Goal: Transaction & Acquisition: Purchase product/service

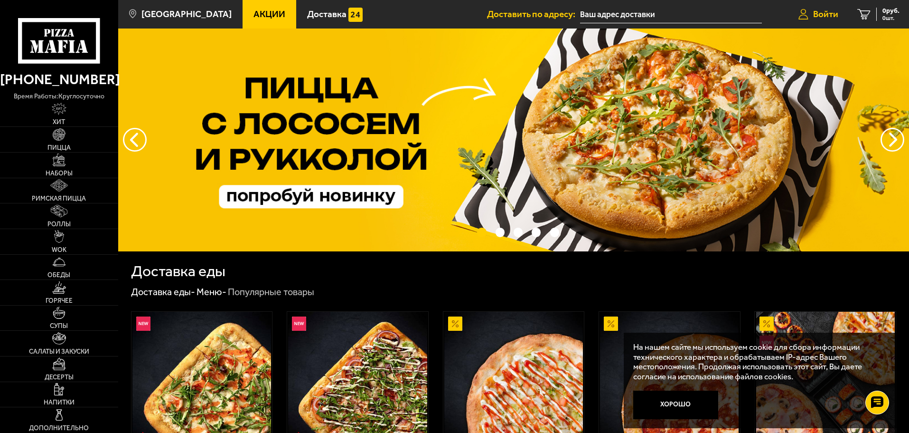
click at [826, 18] on span "Войти" at bounding box center [825, 13] width 25 height 9
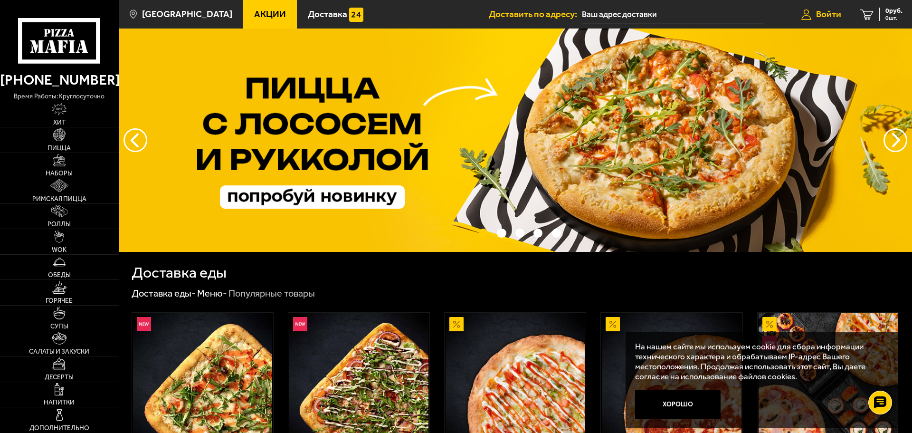
click at [826, 18] on span "Войти" at bounding box center [828, 13] width 25 height 9
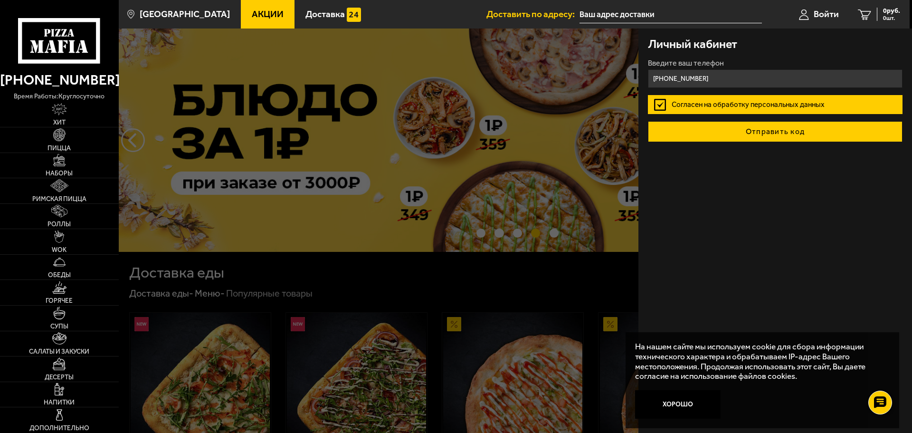
type input "[PHONE_NUMBER]"
click at [753, 133] on button "Отправить код" at bounding box center [775, 131] width 255 height 21
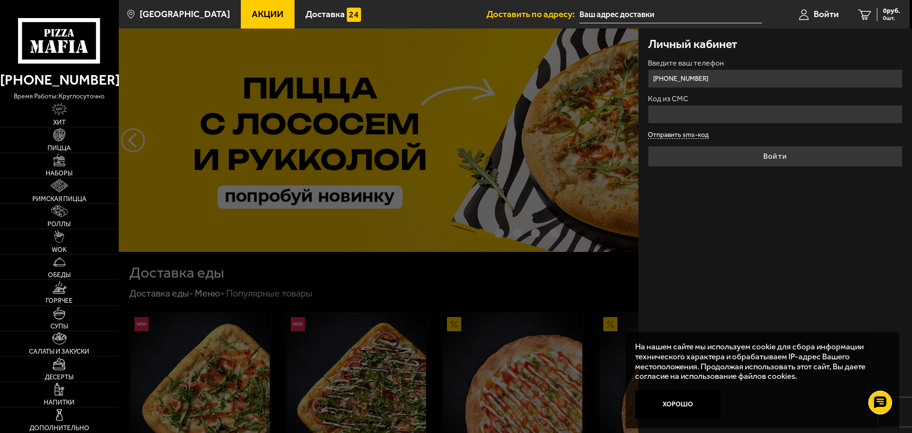
click at [682, 136] on form "Введите ваш телефон +7 (911) 274-74-36 Код из СМС Отправить sms-код Войти" at bounding box center [775, 112] width 255 height 107
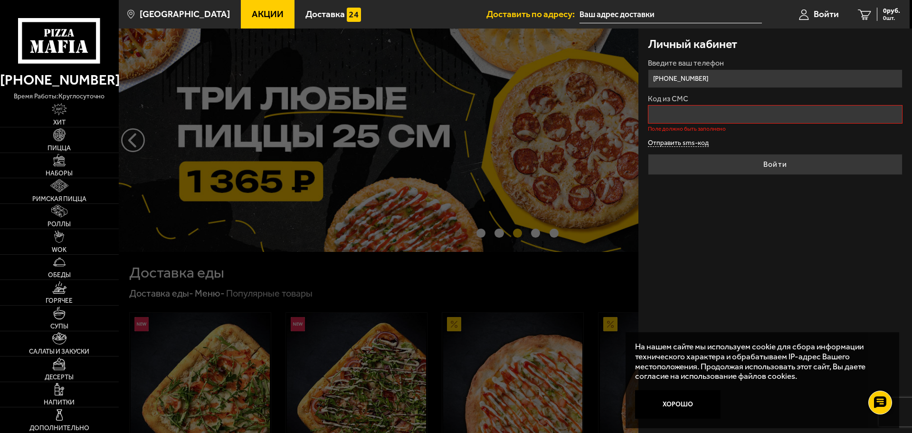
click at [676, 142] on button "Отправить sms-код" at bounding box center [678, 143] width 61 height 7
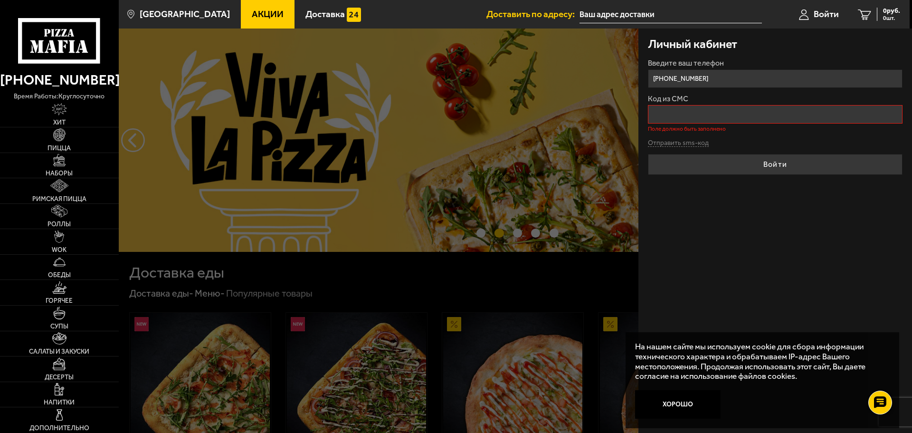
drag, startPoint x: 716, startPoint y: 81, endPoint x: 669, endPoint y: 84, distance: 47.1
click at [669, 84] on input "+7 (911) 274-74-36" at bounding box center [775, 78] width 255 height 19
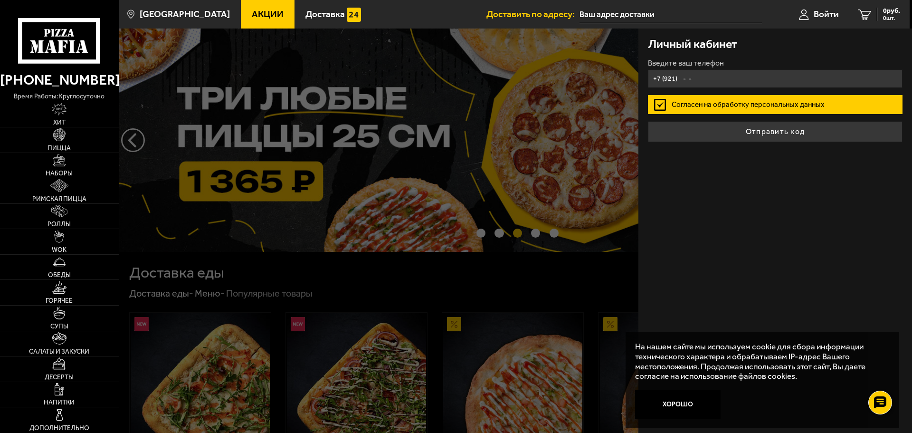
click at [710, 72] on input "+7 (921) - -" at bounding box center [775, 78] width 255 height 19
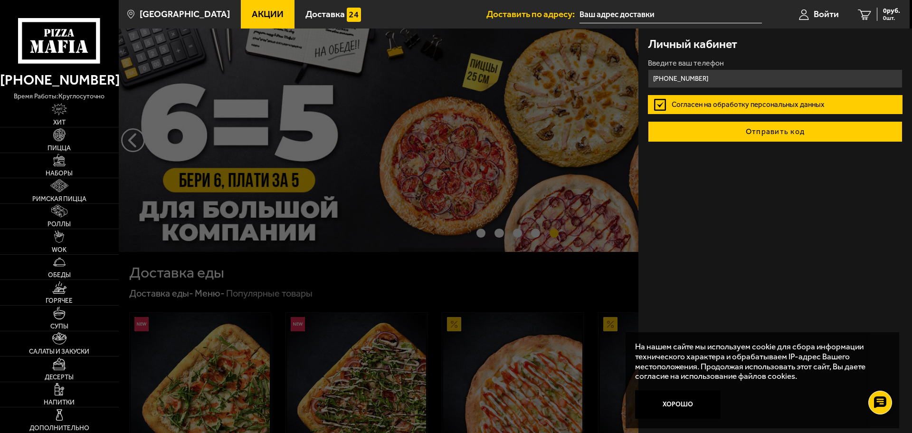
type input "+7 (921) 427-57-06"
click at [809, 138] on button "Отправить код" at bounding box center [775, 131] width 255 height 21
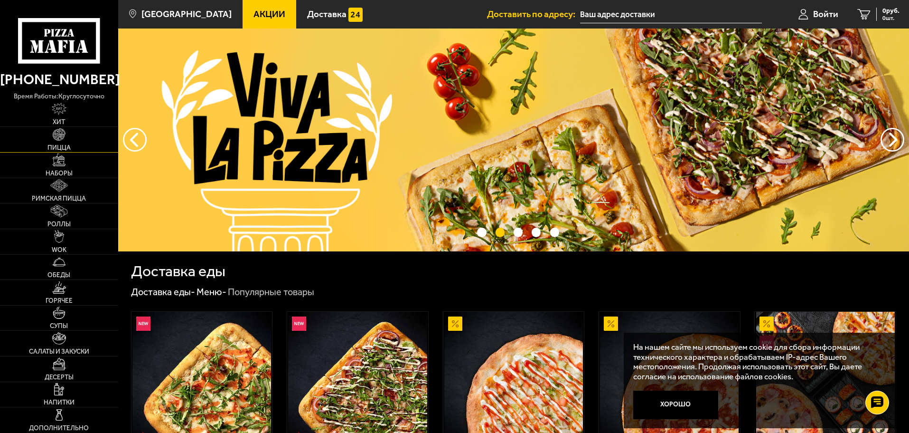
click at [67, 140] on link "Пицца" at bounding box center [59, 139] width 118 height 25
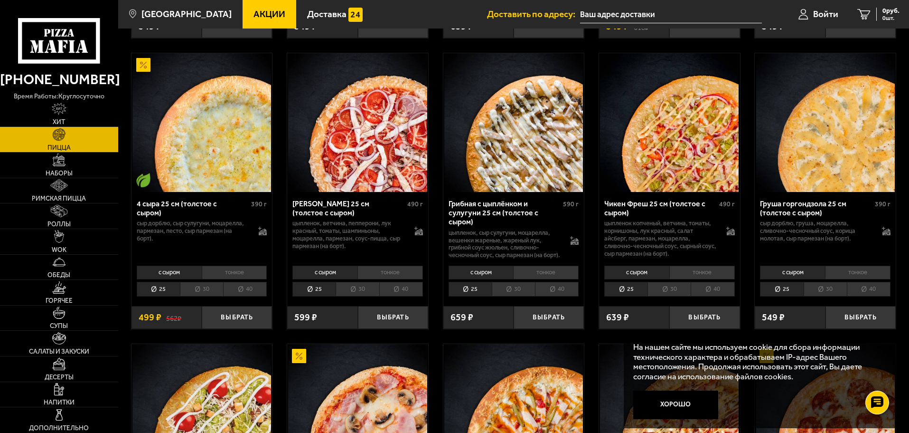
scroll to position [617, 0]
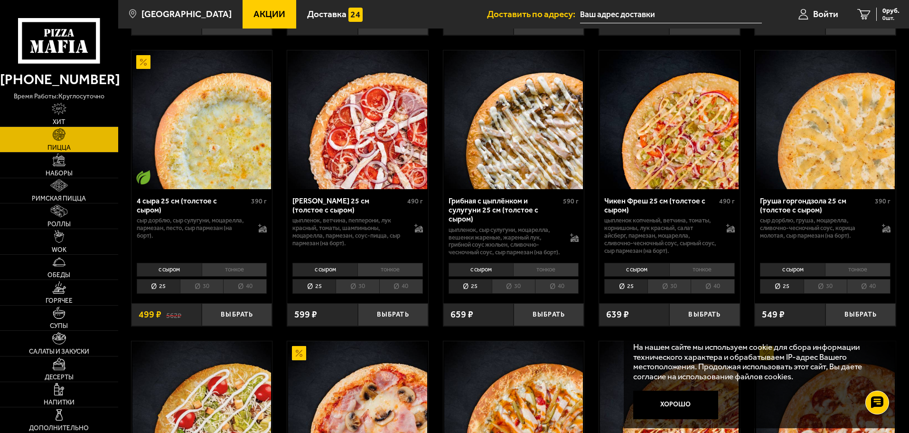
click at [507, 289] on li "30" at bounding box center [513, 286] width 43 height 15
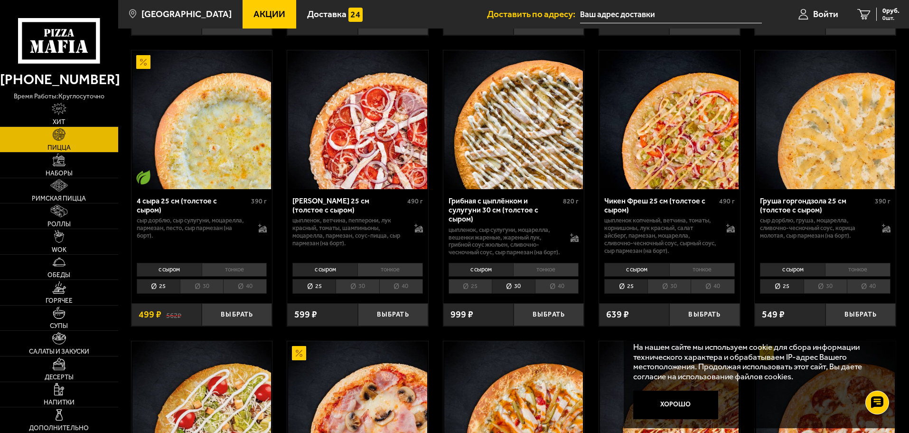
click at [551, 288] on li "40" at bounding box center [557, 286] width 44 height 15
click at [476, 288] on li "25" at bounding box center [470, 286] width 43 height 15
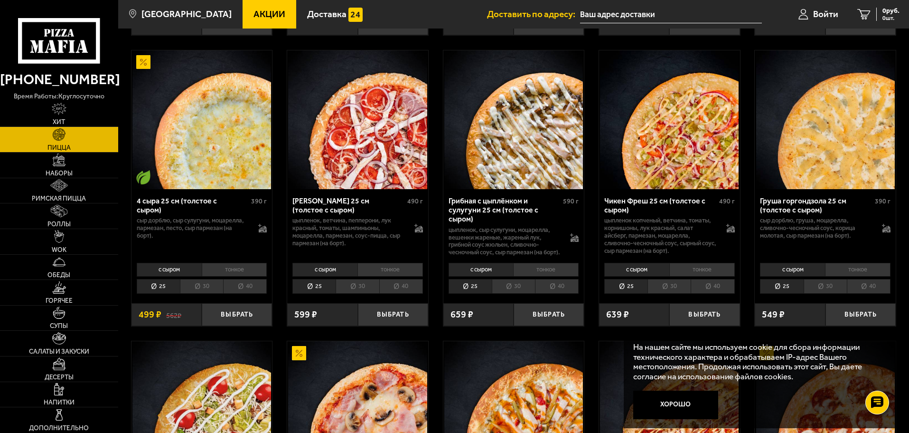
click at [540, 272] on li "тонкое" at bounding box center [546, 269] width 66 height 13
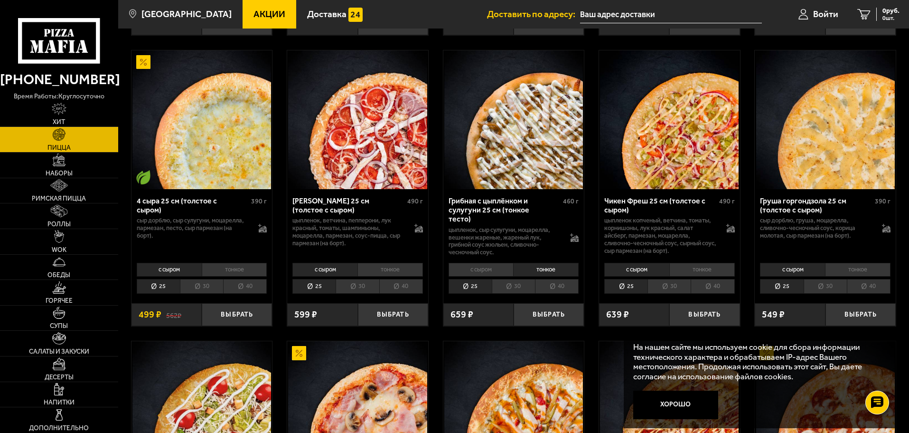
click at [482, 264] on li "с сыром" at bounding box center [481, 269] width 65 height 13
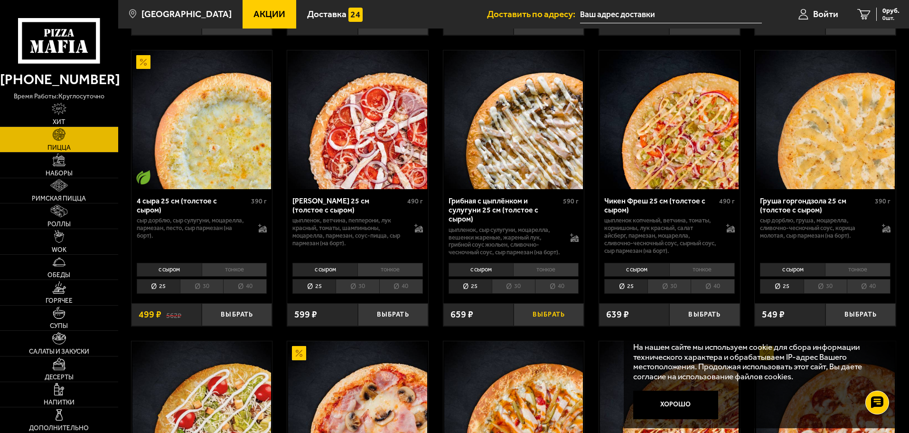
click at [548, 314] on button "Выбрать" at bounding box center [549, 314] width 70 height 23
click at [571, 313] on button "+" at bounding box center [572, 314] width 23 height 23
click at [525, 315] on button "−" at bounding box center [525, 314] width 23 height 23
click at [513, 288] on li "30" at bounding box center [513, 286] width 43 height 15
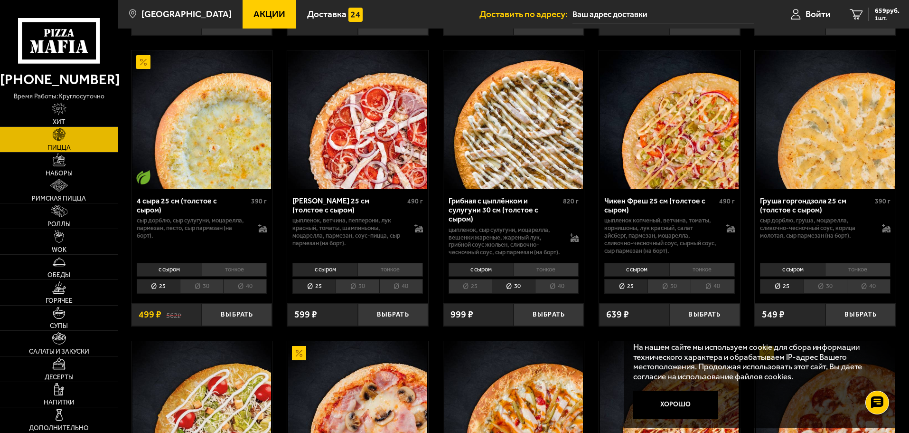
click at [477, 289] on li "25" at bounding box center [470, 286] width 43 height 15
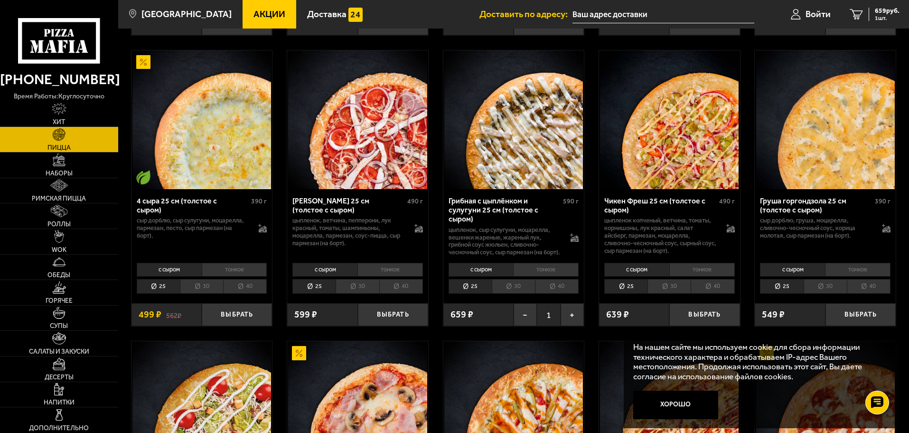
click at [511, 288] on li "30" at bounding box center [513, 286] width 43 height 15
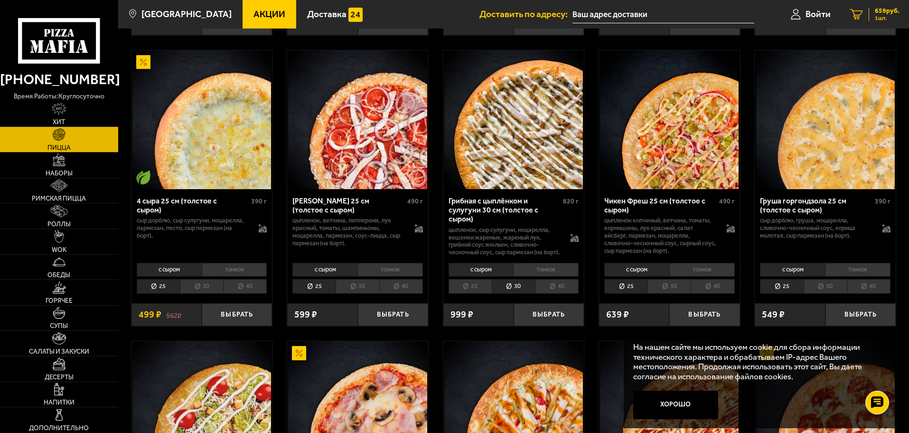
click at [889, 13] on span "659 руб." at bounding box center [887, 11] width 25 height 7
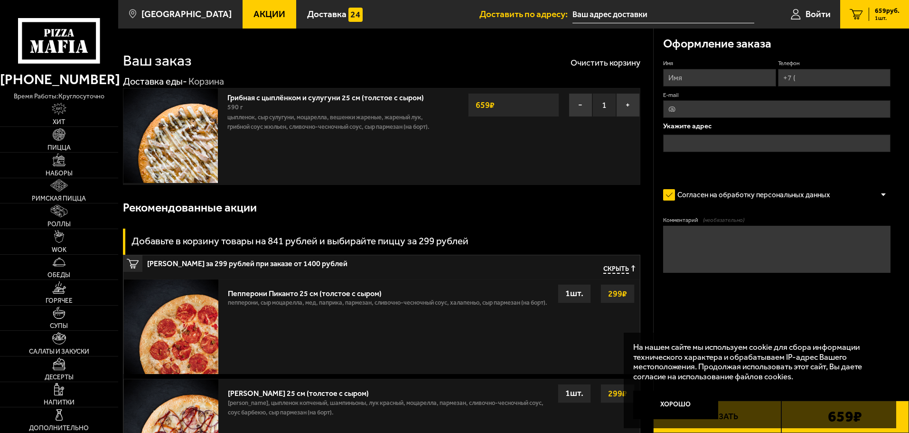
click at [696, 111] on input "E-mail" at bounding box center [776, 109] width 227 height 18
type input "arxili4@gmail.com"
type input "Андрей Папков"
type input "+7 (911) 274-74-36"
click at [697, 143] on input "text" at bounding box center [776, 143] width 227 height 18
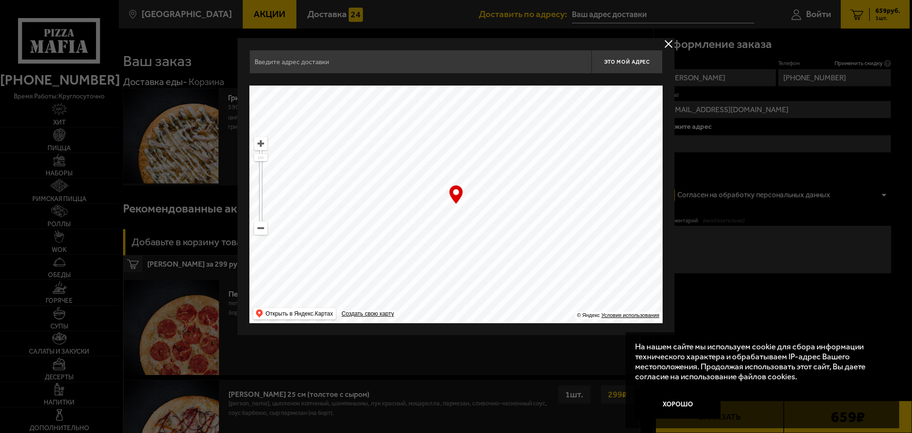
click at [371, 64] on input "text" at bounding box center [420, 62] width 342 height 24
click at [258, 227] on ymaps at bounding box center [261, 228] width 12 height 12
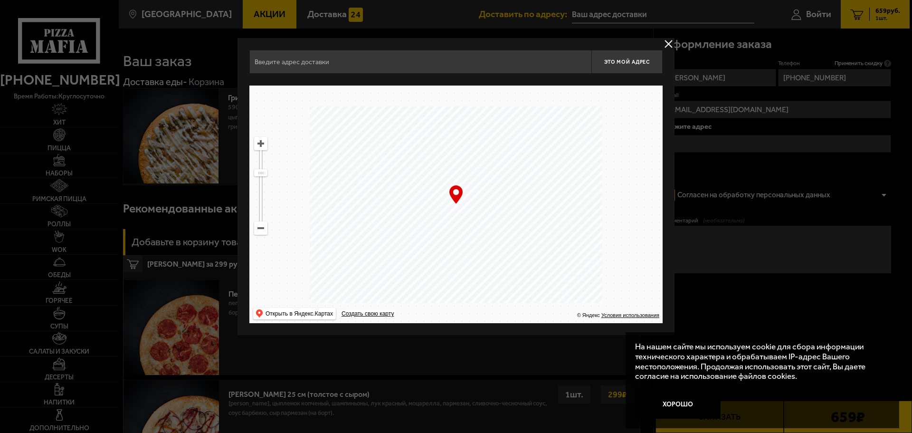
click at [258, 227] on ymaps at bounding box center [261, 228] width 12 height 12
drag, startPoint x: 453, startPoint y: 132, endPoint x: 469, endPoint y: 235, distance: 104.8
click at [469, 235] on ymaps at bounding box center [455, 203] width 413 height 237
type input "аллея Котельникова, 3"
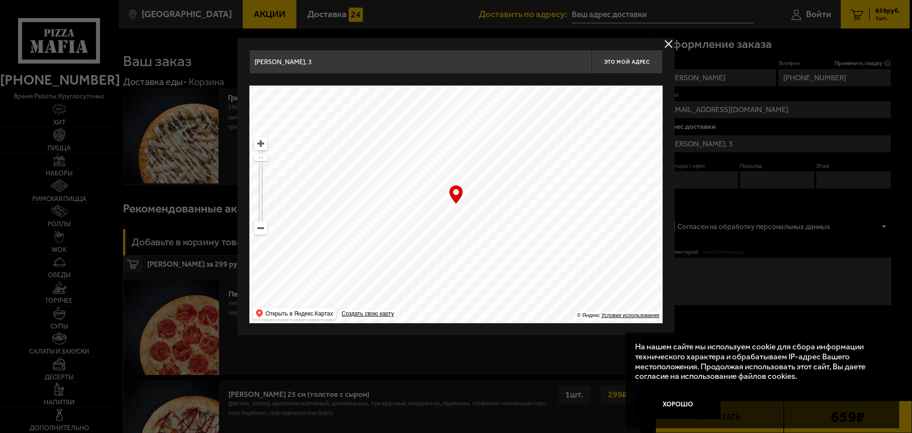
drag, startPoint x: 463, startPoint y: 141, endPoint x: 498, endPoint y: 278, distance: 141.2
click at [498, 278] on ymaps at bounding box center [455, 203] width 413 height 237
drag, startPoint x: 495, startPoint y: 170, endPoint x: 537, endPoint y: 308, distance: 143.9
click at [537, 308] on ymaps at bounding box center [455, 203] width 413 height 237
type input "Вербная улица, 13к1"
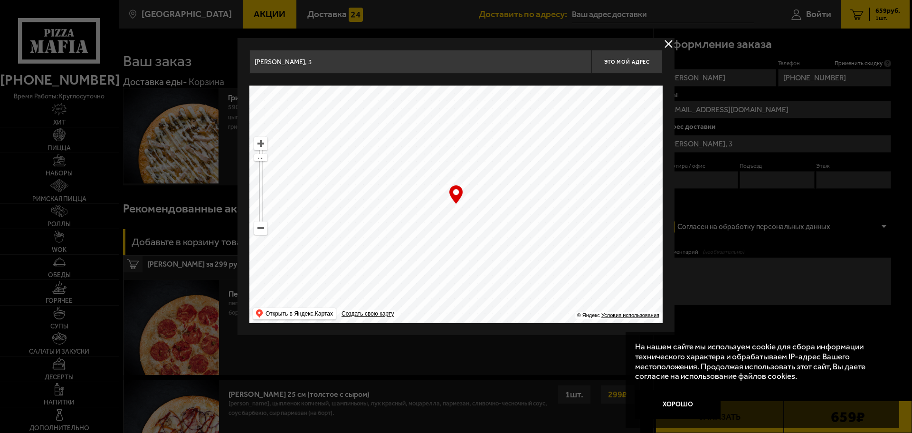
type input "Вербная улица, 13к1"
click at [262, 228] on ymaps at bounding box center [261, 228] width 12 height 12
click at [264, 228] on ymaps at bounding box center [261, 228] width 12 height 12
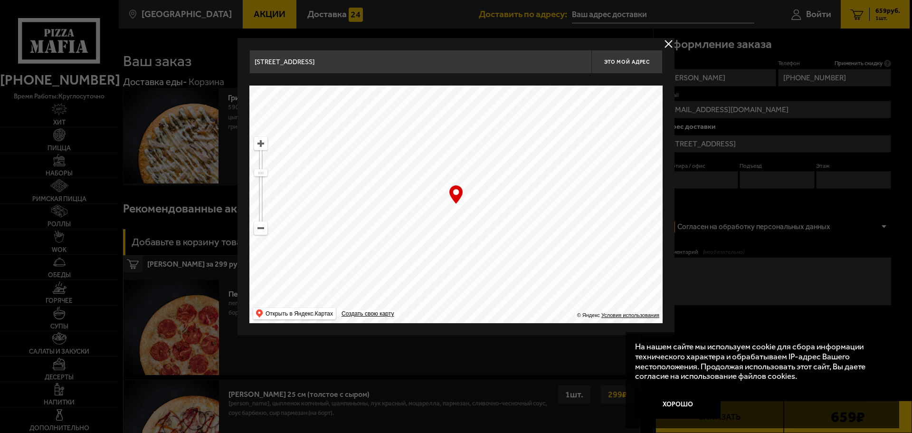
drag, startPoint x: 435, startPoint y: 166, endPoint x: 396, endPoint y: 257, distance: 99.1
click at [396, 257] on ymaps at bounding box center [455, 203] width 413 height 237
click at [260, 142] on ymaps at bounding box center [261, 143] width 12 height 12
drag, startPoint x: 496, startPoint y: 273, endPoint x: 500, endPoint y: 227, distance: 45.8
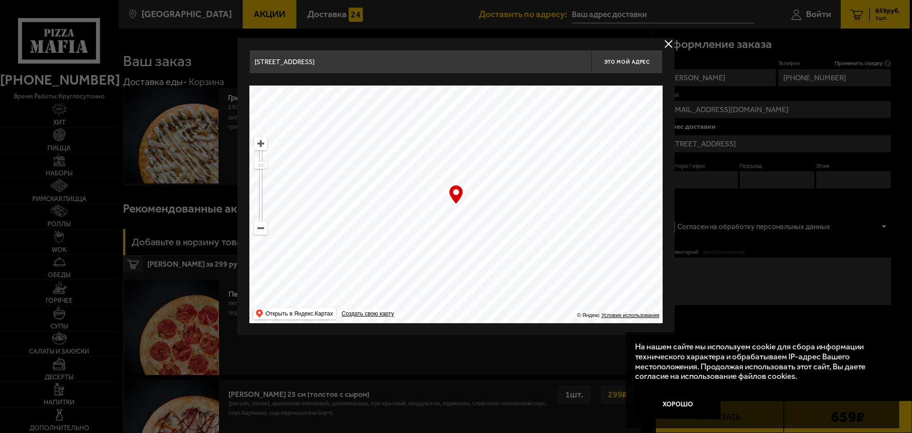
click at [500, 227] on ymaps at bounding box center [455, 203] width 413 height 237
type input "улица Композиторов, 10"
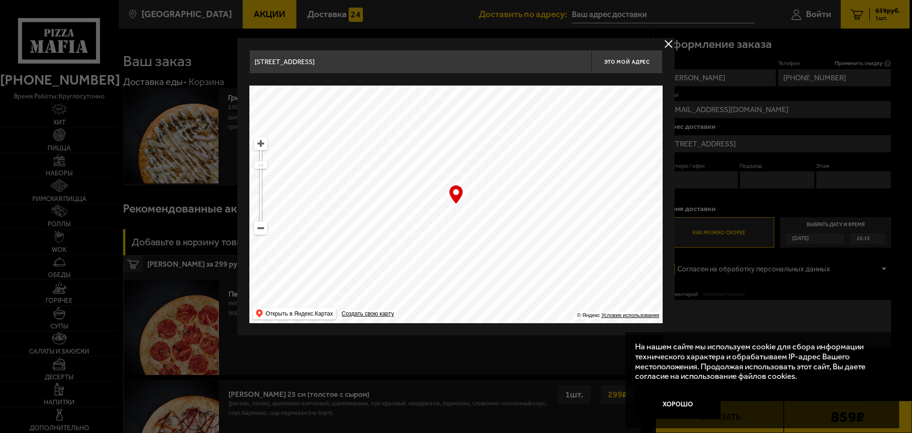
drag, startPoint x: 457, startPoint y: 221, endPoint x: 476, endPoint y: 257, distance: 41.2
click at [476, 257] on ymaps at bounding box center [455, 203] width 413 height 237
click at [261, 146] on ymaps at bounding box center [261, 143] width 12 height 12
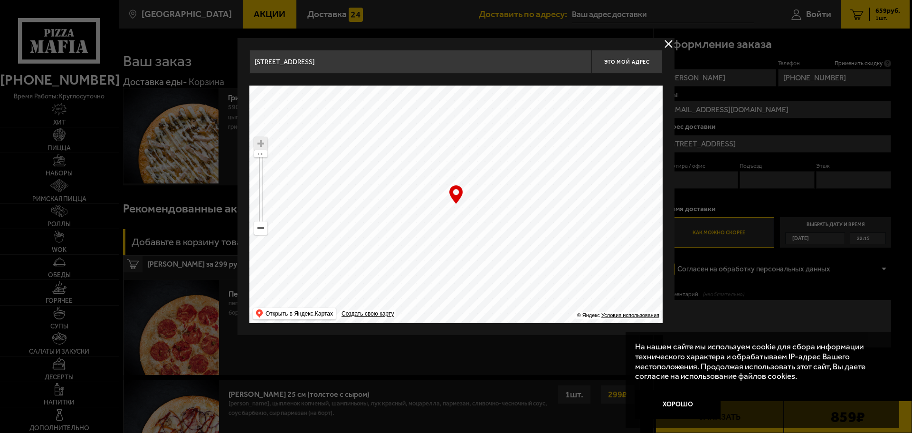
drag, startPoint x: 540, startPoint y: 203, endPoint x: 511, endPoint y: 208, distance: 30.5
click at [511, 208] on ymaps at bounding box center [455, 203] width 413 height 237
type input "Выборгское шоссе, 17к2"
click at [622, 60] on span "Это мой адрес" at bounding box center [627, 62] width 46 height 6
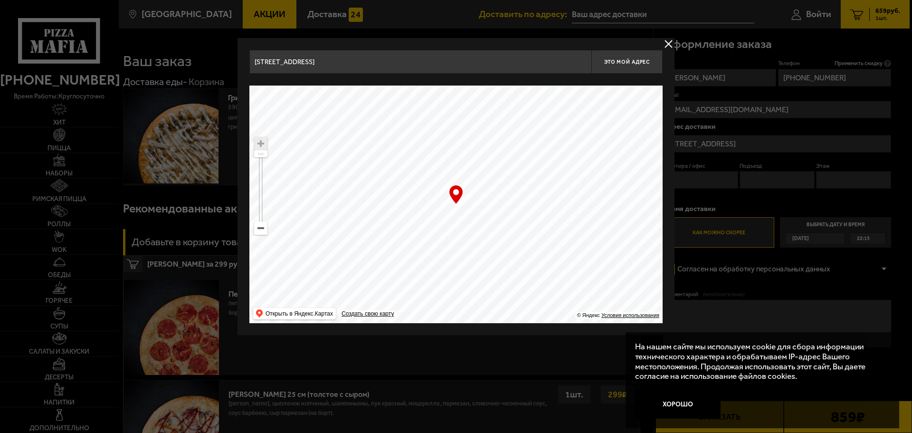
type input "Выборгское шоссе, 17к2"
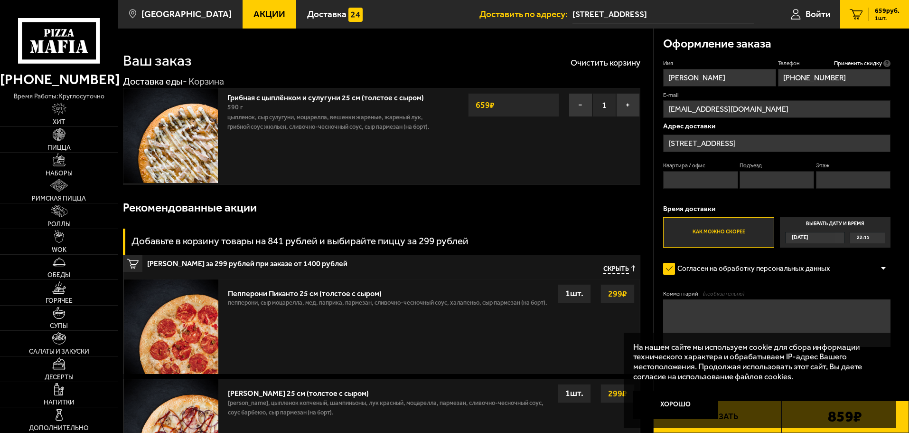
click at [865, 236] on span "22:15" at bounding box center [863, 237] width 13 height 11
click at [0, 0] on input "Выбрать дату и время Сегодня 22:15" at bounding box center [0, 0] width 0 height 0
click at [870, 242] on div "22:15" at bounding box center [868, 237] width 35 height 11
click at [864, 247] on span "22:15" at bounding box center [864, 249] width 13 height 11
click at [699, 230] on label "Как можно скорее" at bounding box center [718, 232] width 111 height 30
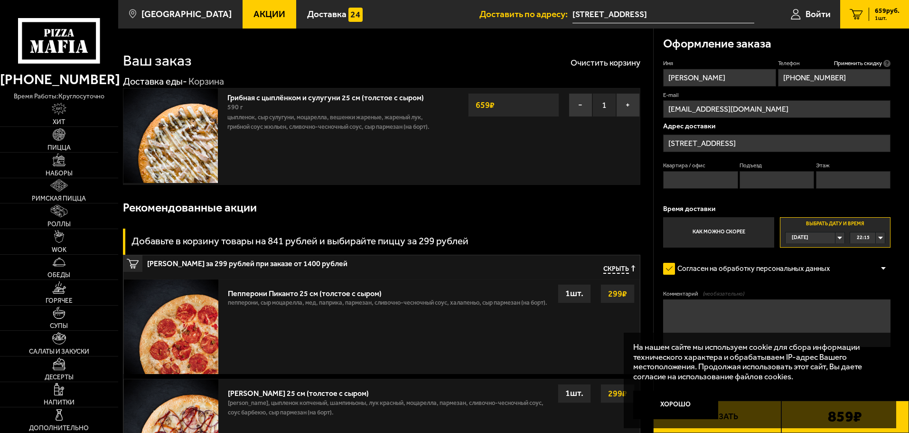
click at [0, 0] on input "Как можно скорее" at bounding box center [0, 0] width 0 height 0
click at [781, 179] on input "Подъезд" at bounding box center [777, 180] width 75 height 18
click at [836, 177] on input "Этаж" at bounding box center [853, 180] width 75 height 18
type input "10"
click at [769, 181] on input "Подъезд" at bounding box center [777, 180] width 75 height 18
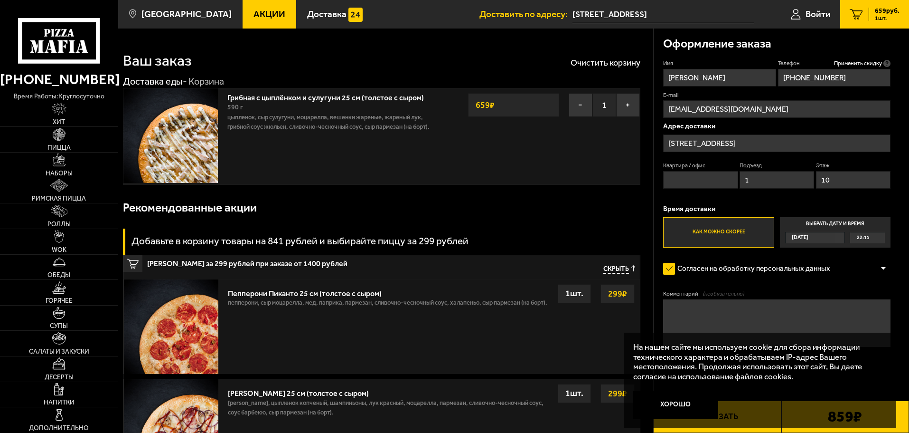
type input "1"
click at [709, 178] on input "Квартира / офис" at bounding box center [700, 180] width 75 height 18
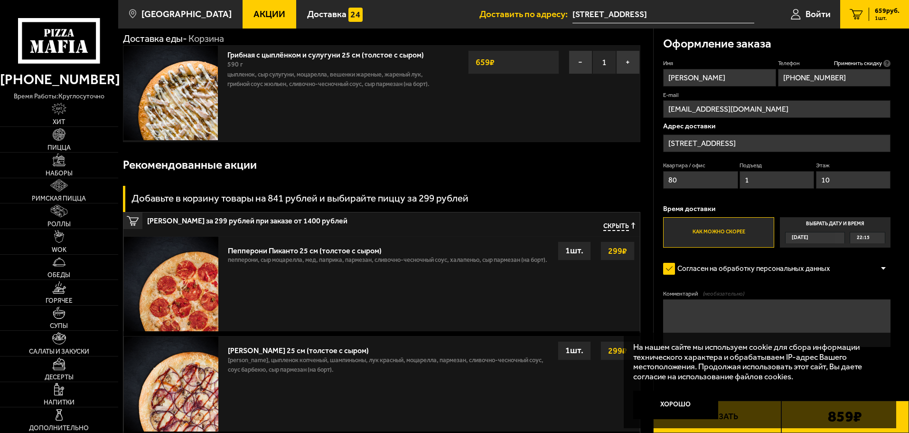
scroll to position [47, 0]
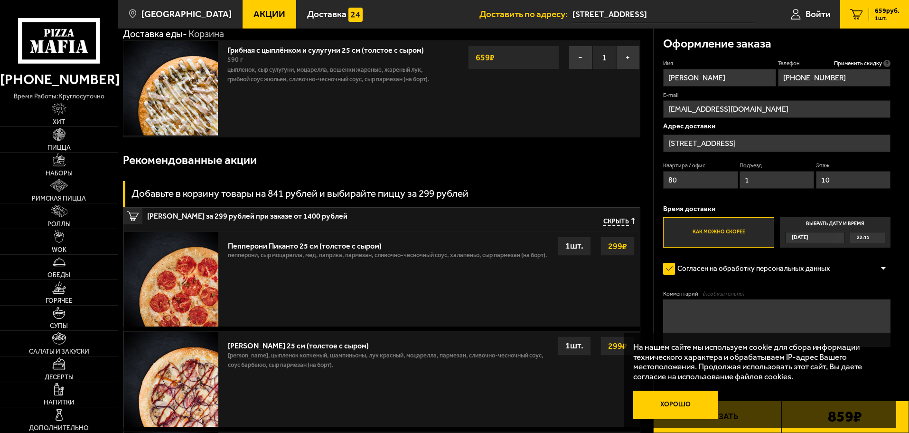
type input "80"
click at [677, 408] on button "Хорошо" at bounding box center [676, 404] width 85 height 28
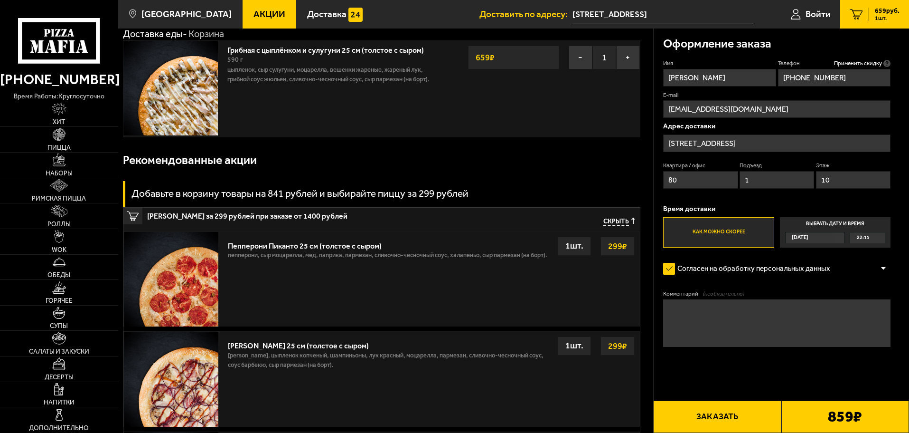
click at [885, 267] on div at bounding box center [884, 268] width 14 height 7
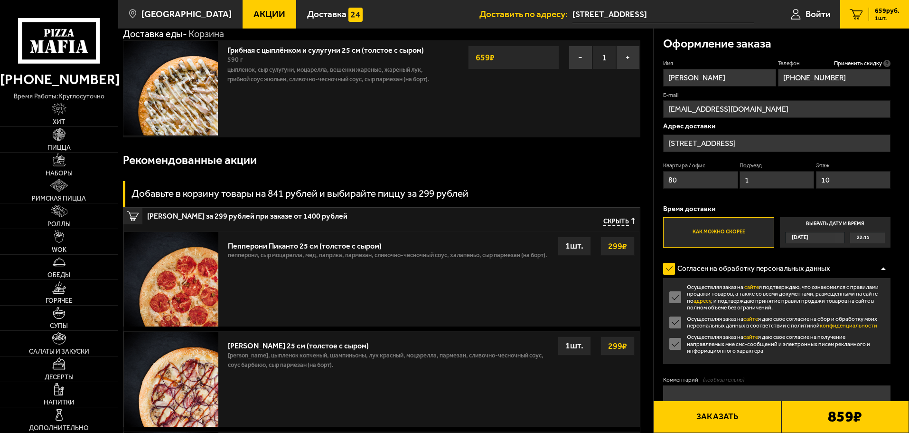
click at [677, 343] on label "Осуществляя заказ на сайте я даю свое согласие на получение направляемых мне см…" at bounding box center [776, 343] width 227 height 20
click at [0, 0] on input "Осуществляя заказ на сайте я даю свое согласие на получение направляемых мне см…" at bounding box center [0, 0] width 0 height 0
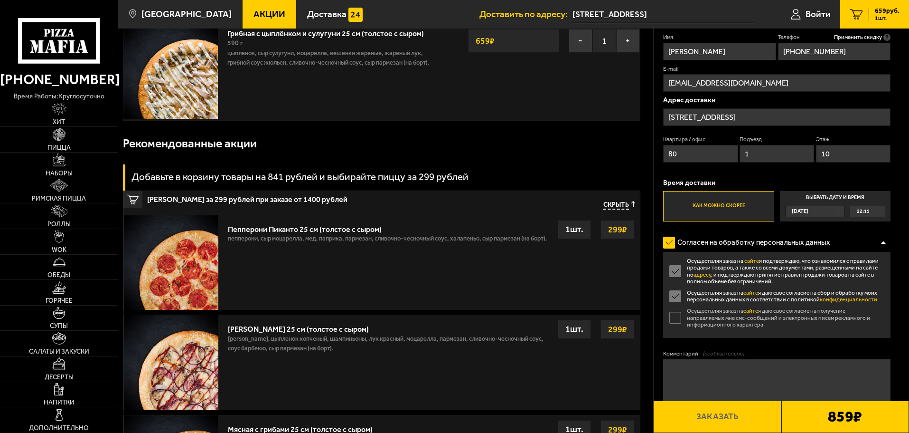
scroll to position [0, 0]
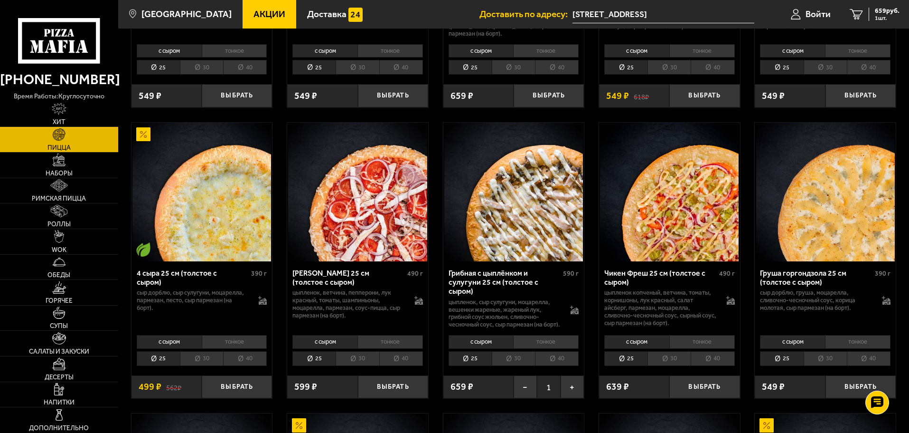
scroll to position [617, 0]
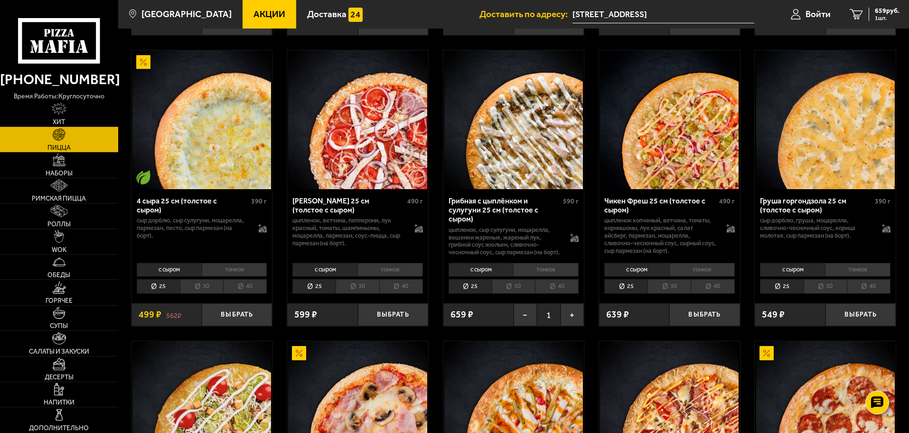
click at [521, 287] on li "30" at bounding box center [513, 286] width 43 height 15
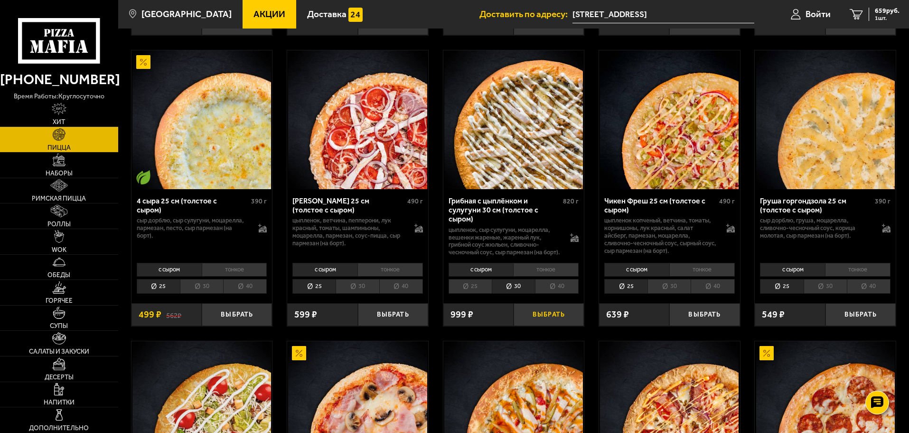
click at [549, 317] on button "Выбрать" at bounding box center [549, 314] width 70 height 23
click at [883, 10] on span "1658 руб." at bounding box center [885, 11] width 28 height 7
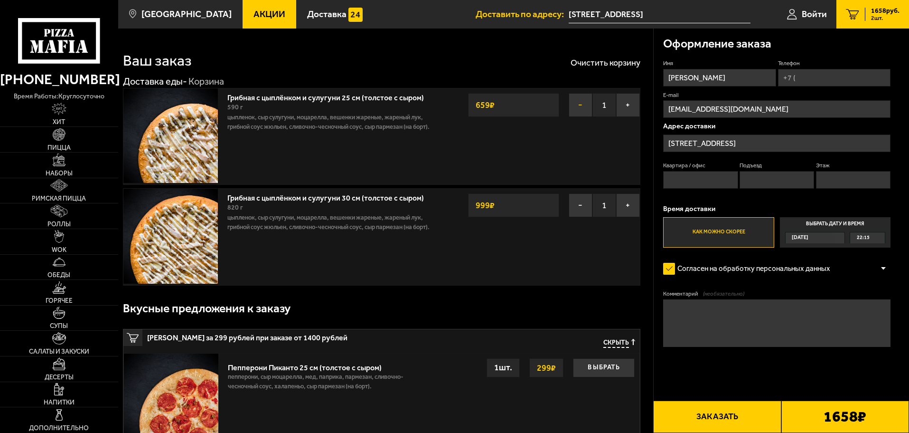
click at [584, 103] on button "−" at bounding box center [581, 105] width 24 height 24
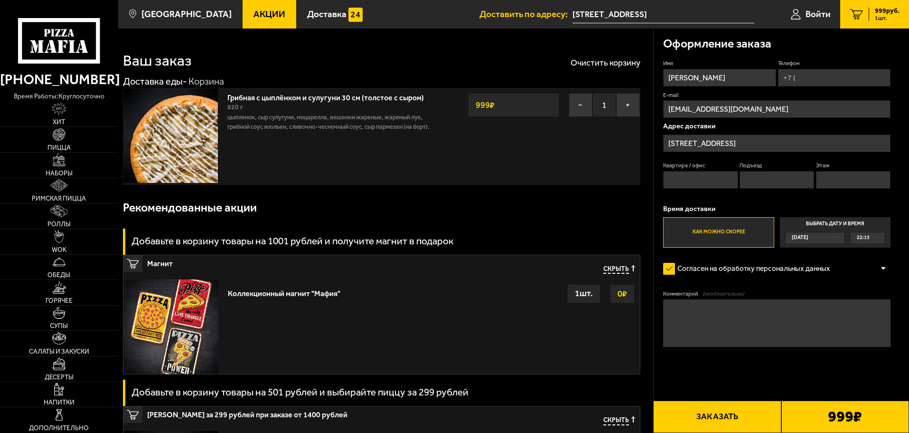
click at [807, 78] on input "Телефон" at bounding box center [834, 78] width 113 height 18
type input "+7 (911) 274-74-36"
click at [704, 180] on input "Квартира / офис" at bounding box center [700, 180] width 75 height 18
type input "80"
click at [776, 180] on input "Подъезд" at bounding box center [777, 180] width 75 height 18
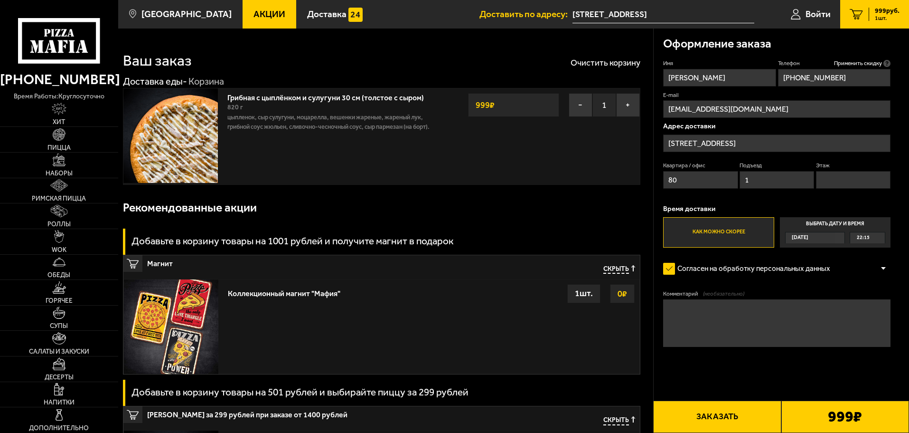
type input "1"
click at [850, 182] on input "Этаж" at bounding box center [853, 180] width 75 height 18
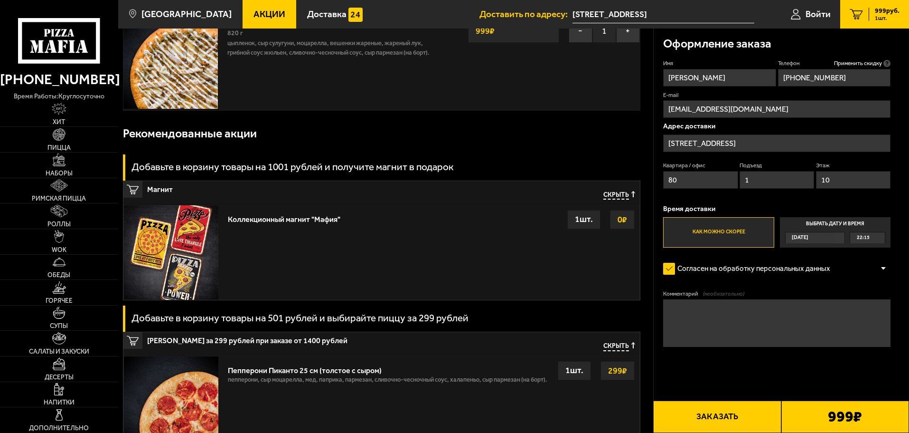
scroll to position [95, 0]
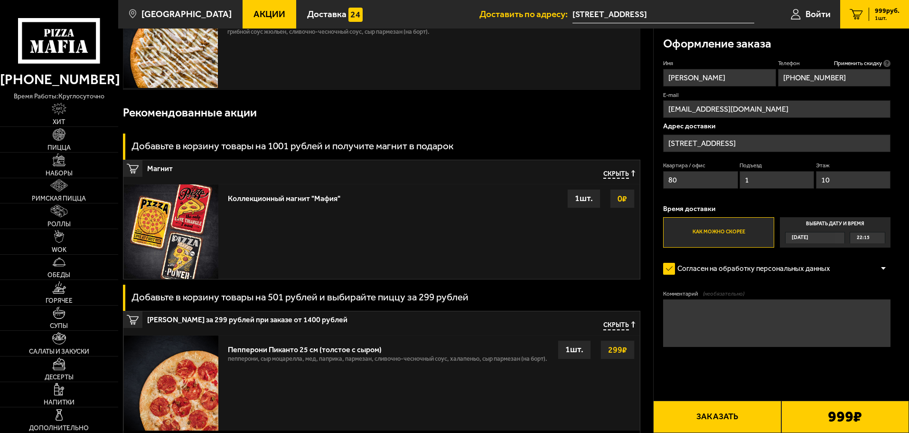
type input "10"
click at [884, 266] on div at bounding box center [884, 268] width 14 height 7
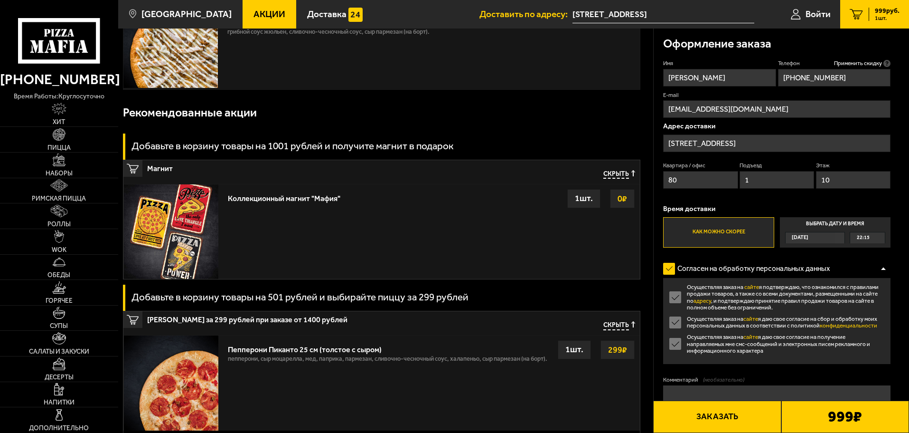
click at [677, 344] on label "Осуществляя заказ на сайте я даю свое согласие на получение направляемых мне см…" at bounding box center [776, 343] width 227 height 20
click at [0, 0] on input "Осуществляя заказ на сайте я даю свое согласие на получение направляемых мне см…" at bounding box center [0, 0] width 0 height 0
click at [676, 346] on label "Осуществляя заказ на сайте я даю свое согласие на получение направляемых мне см…" at bounding box center [776, 343] width 227 height 20
click at [0, 0] on input "Осуществляя заказ на сайте я даю свое согласие на получение направляемых мне см…" at bounding box center [0, 0] width 0 height 0
click at [677, 346] on label "Осуществляя заказ на сайте я даю свое согласие на получение направляемых мне см…" at bounding box center [776, 343] width 227 height 20
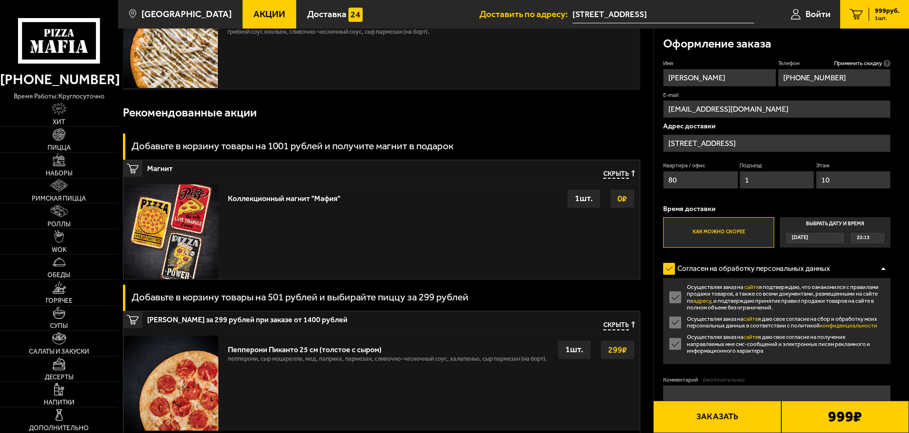
click at [0, 0] on input "Осуществляя заказ на сайте я даю свое согласие на получение направляемых мне см…" at bounding box center [0, 0] width 0 height 0
click at [612, 385] on div "Пепперони Пиканто 25 см (толстое с сыром) пепперони, сыр Моцарелла, мед, паприк…" at bounding box center [431, 382] width 416 height 95
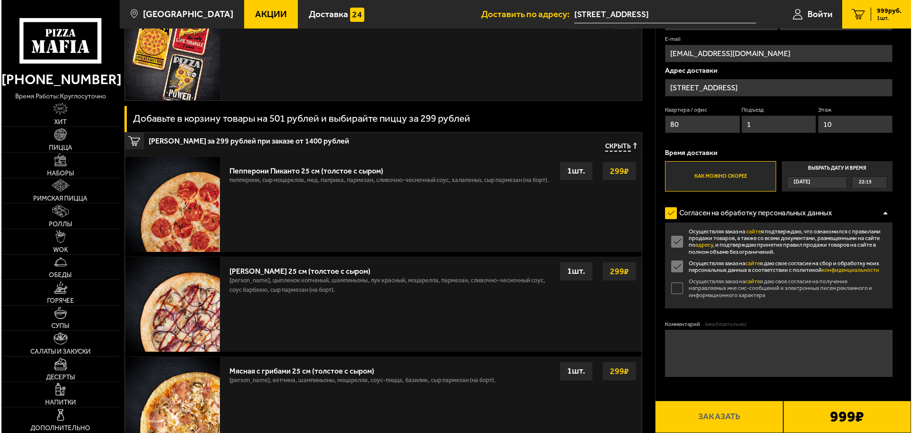
scroll to position [285, 0]
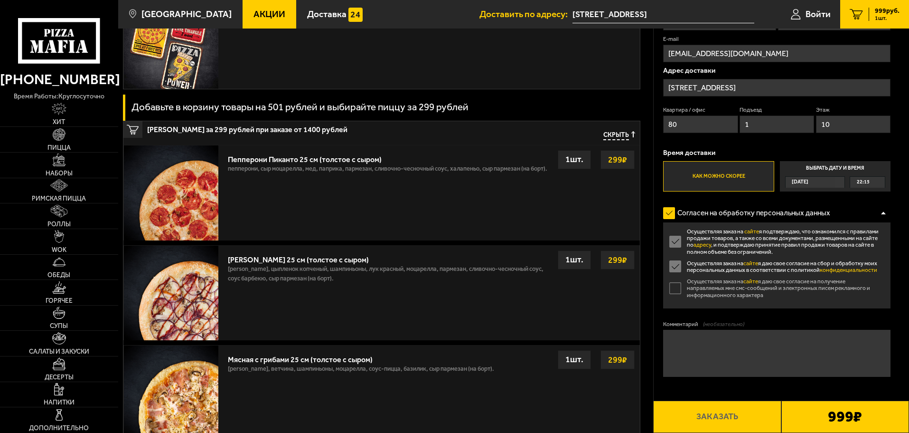
click at [672, 288] on label "Осуществляя заказ на сайте я даю свое согласие на получение направляемых мне см…" at bounding box center [776, 288] width 227 height 20
click at [0, 0] on input "Осуществляя заказ на сайте я даю свое согласие на получение направляемых мне см…" at bounding box center [0, 0] width 0 height 0
click at [717, 411] on button "Заказать" at bounding box center [717, 416] width 128 height 32
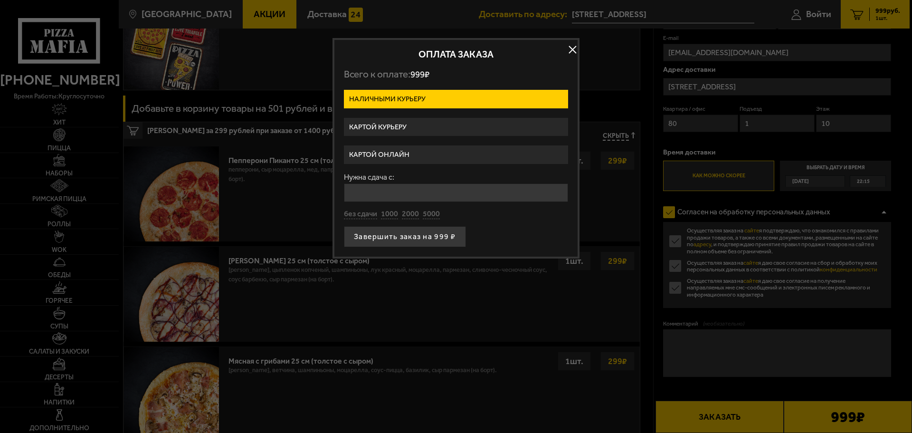
click at [408, 153] on label "Картой онлайн" at bounding box center [456, 154] width 224 height 19
click at [0, 0] on input "Картой онлайн" at bounding box center [0, 0] width 0 height 0
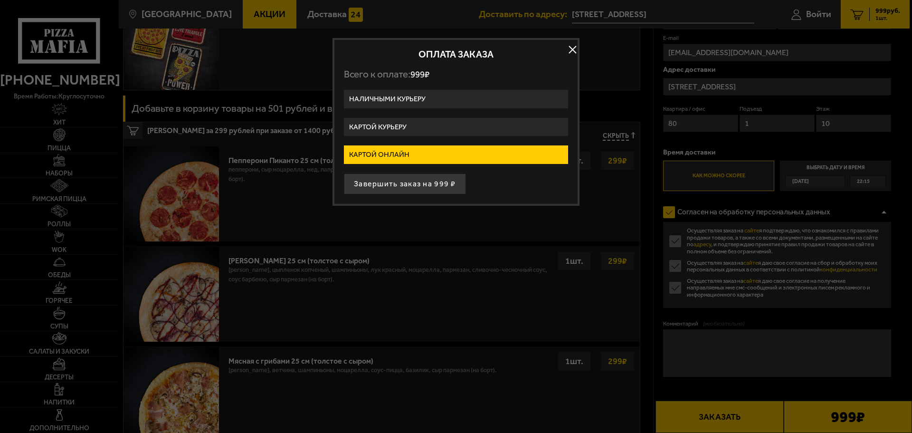
click at [411, 124] on label "Картой курьеру" at bounding box center [456, 127] width 224 height 19
click at [0, 0] on input "Картой курьеру" at bounding box center [0, 0] width 0 height 0
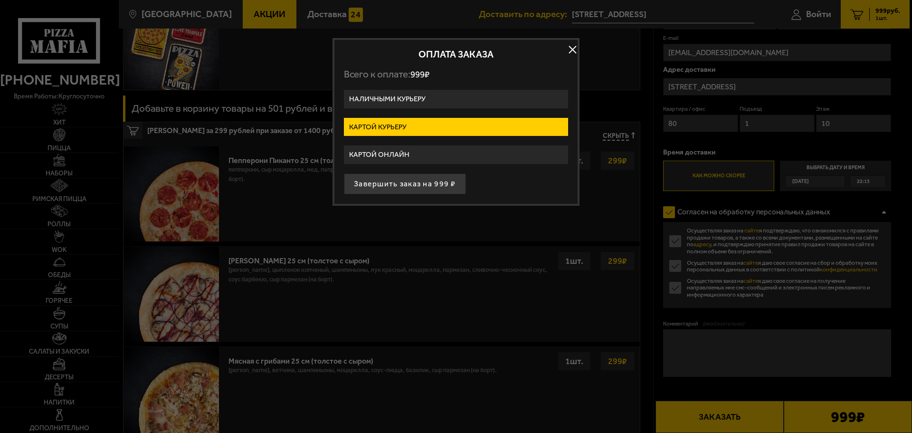
click at [412, 160] on label "Картой онлайн" at bounding box center [456, 154] width 224 height 19
click at [0, 0] on input "Картой онлайн" at bounding box center [0, 0] width 0 height 0
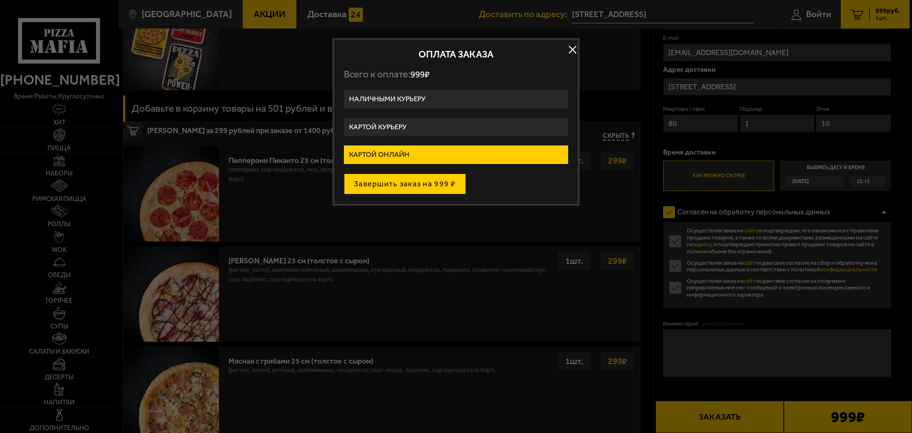
click at [416, 182] on button "Завершить заказ на 999 ₽" at bounding box center [405, 183] width 122 height 21
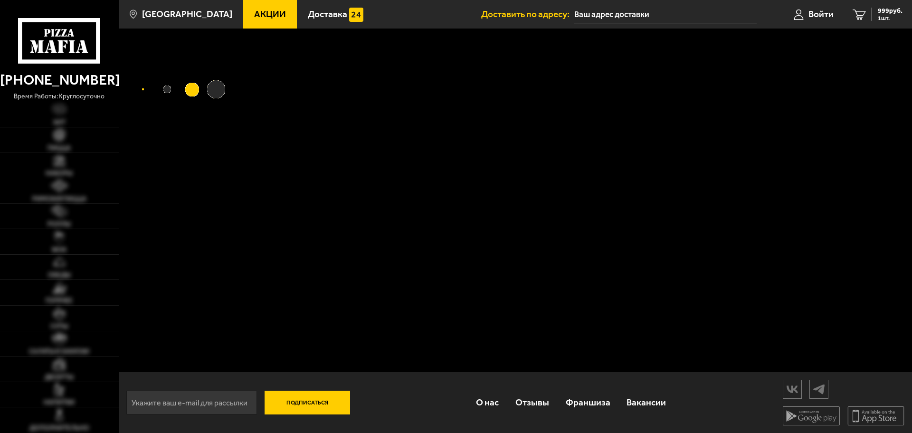
type input "[STREET_ADDRESS]"
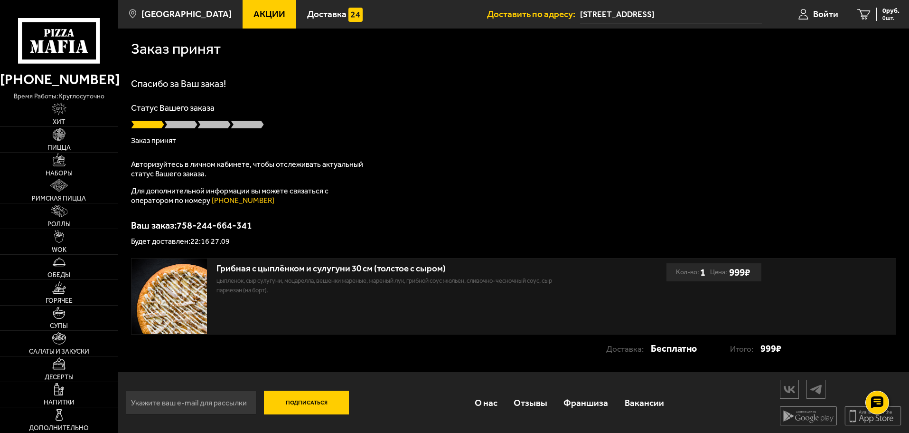
scroll to position [0, 0]
